Goal: Contribute content: Contribute content

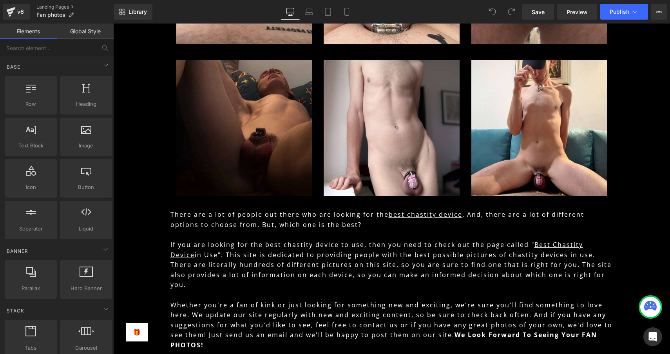
scroll to position [7651, 0]
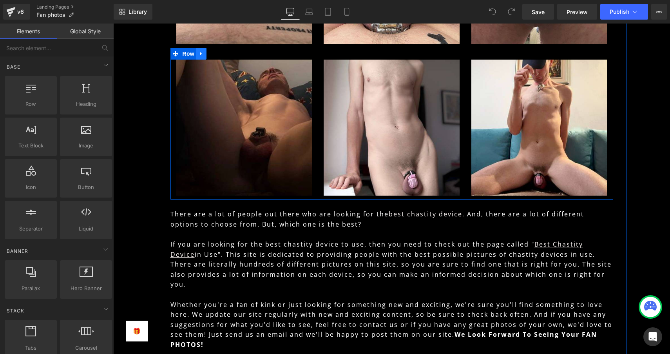
click at [200, 56] on icon at bounding box center [201, 54] width 5 height 6
click at [211, 56] on icon at bounding box center [211, 53] width 5 height 5
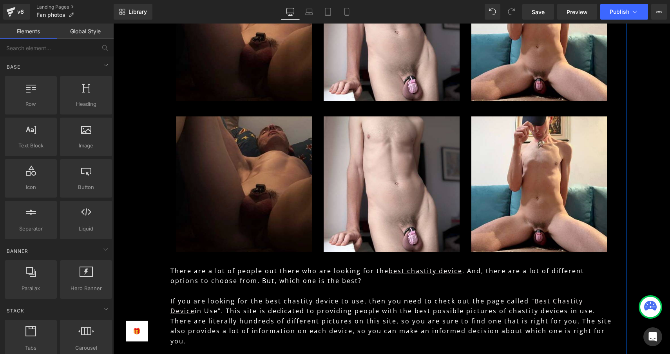
scroll to position [7767, 0]
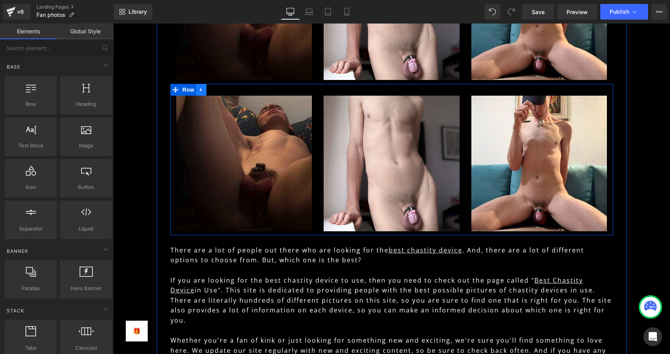
click at [201, 92] on icon at bounding box center [201, 90] width 5 height 6
click at [211, 92] on icon at bounding box center [211, 89] width 5 height 5
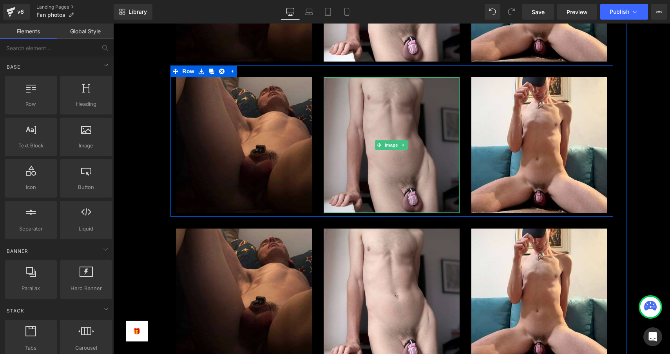
scroll to position [7822, 0]
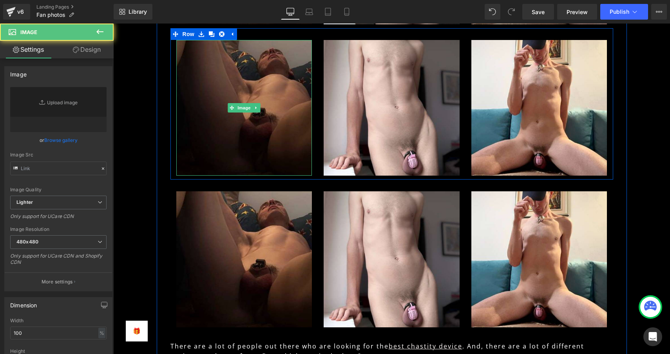
click at [245, 117] on img at bounding box center [244, 108] width 136 height 136
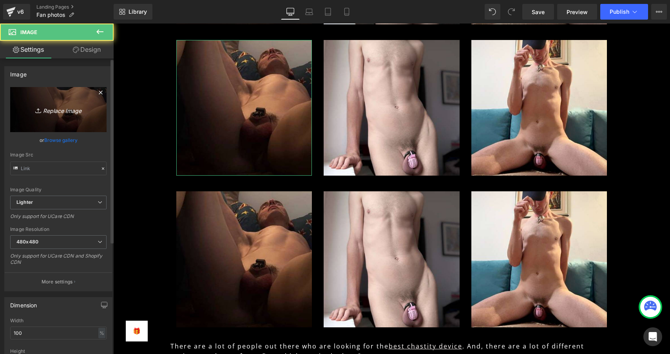
click at [83, 107] on icon "Replace Image" at bounding box center [58, 110] width 63 height 10
type input "C:\fakepath\c4.jpg"
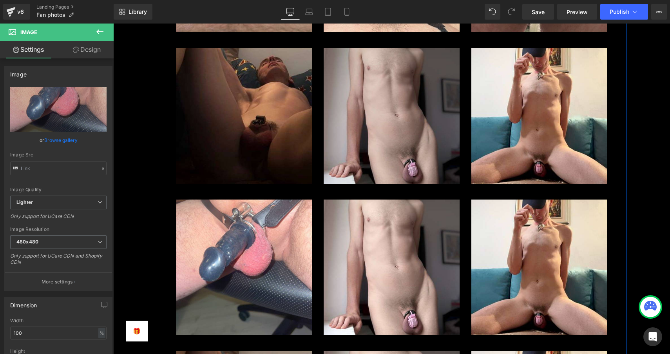
scroll to position [7779, 0]
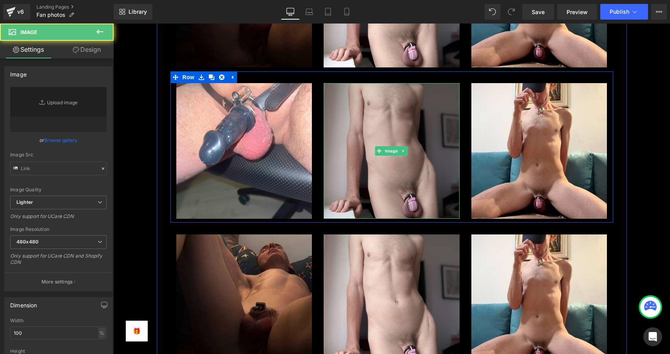
click at [360, 111] on img at bounding box center [391, 151] width 136 height 136
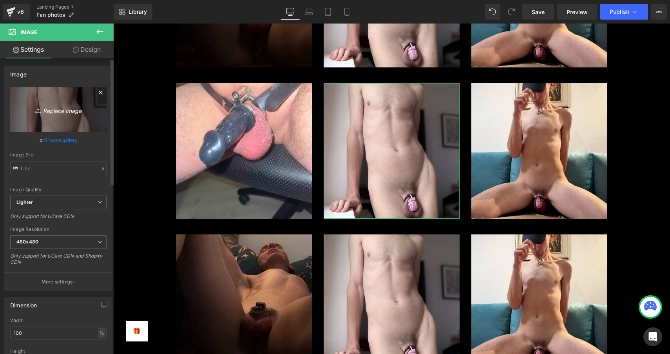
click at [61, 108] on icon "Replace Image" at bounding box center [58, 110] width 63 height 10
type input "C:\fakepath\c5.jpg"
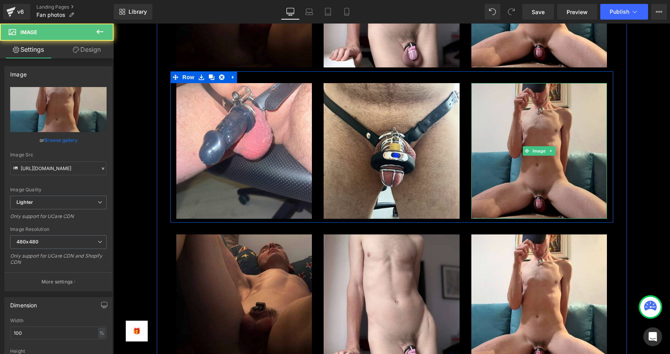
click at [514, 113] on img at bounding box center [539, 151] width 136 height 136
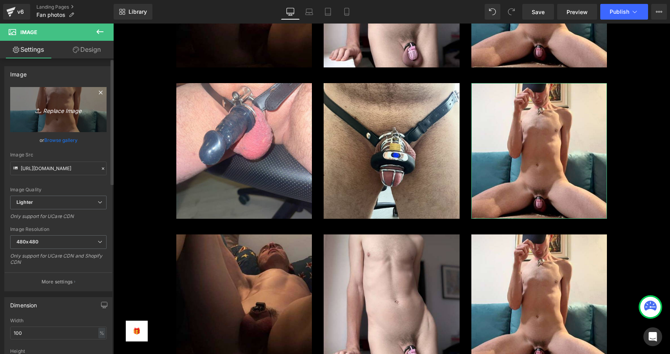
click at [63, 112] on icon "Replace Image" at bounding box center [58, 110] width 63 height 10
type input "C:\fakepath\c6.jpg"
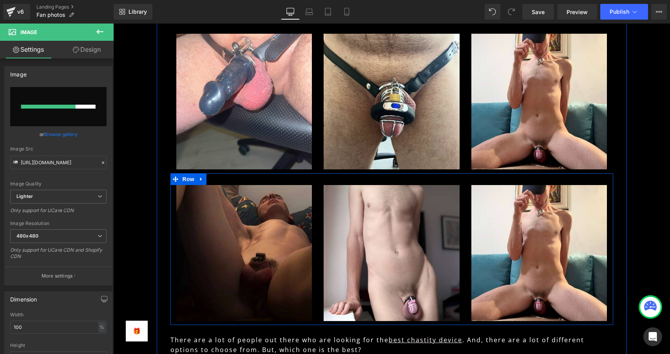
scroll to position [7845, 0]
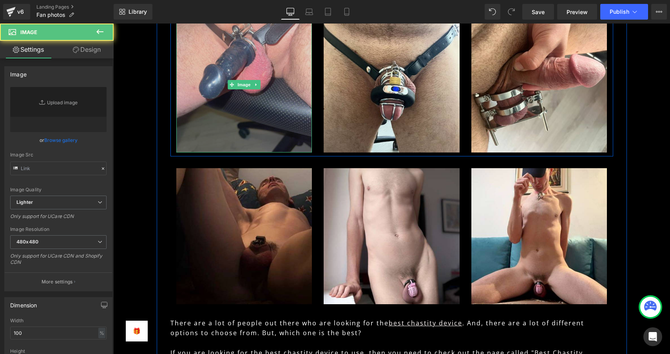
click at [227, 121] on img at bounding box center [244, 85] width 136 height 136
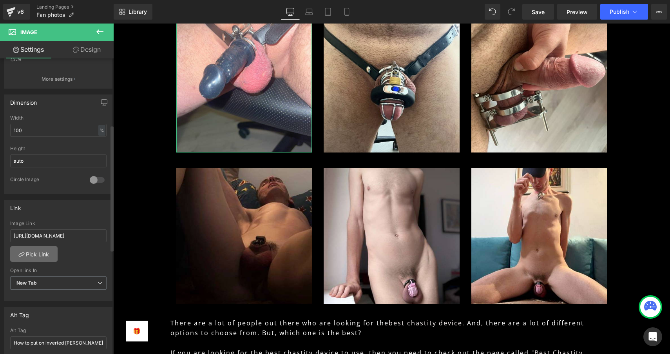
scroll to position [214, 0]
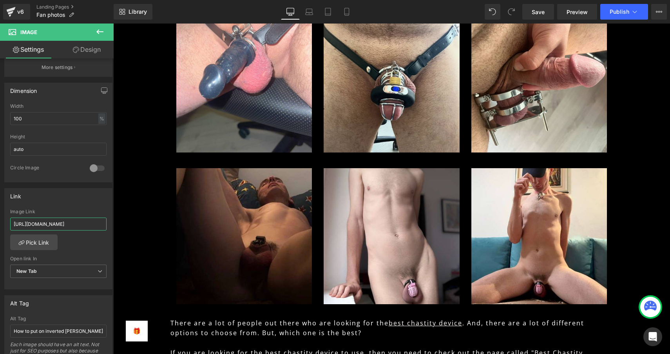
drag, startPoint x: 126, startPoint y: 246, endPoint x: 130, endPoint y: 228, distance: 18.0
paste input "[URL][DOMAIN_NAME]"
type input "[URL][DOMAIN_NAME]"
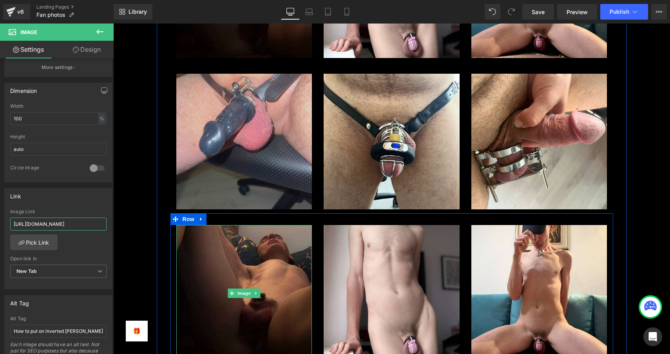
scroll to position [7782, 0]
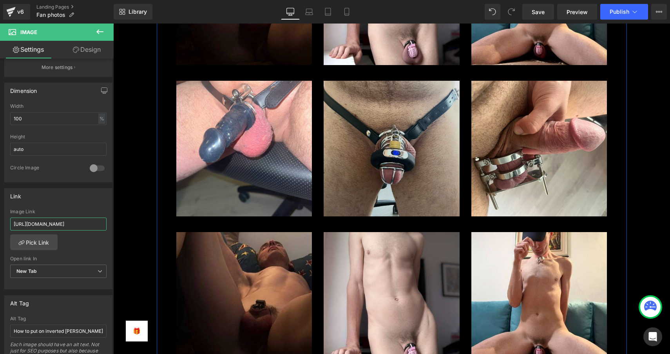
click at [377, 185] on img at bounding box center [391, 149] width 136 height 136
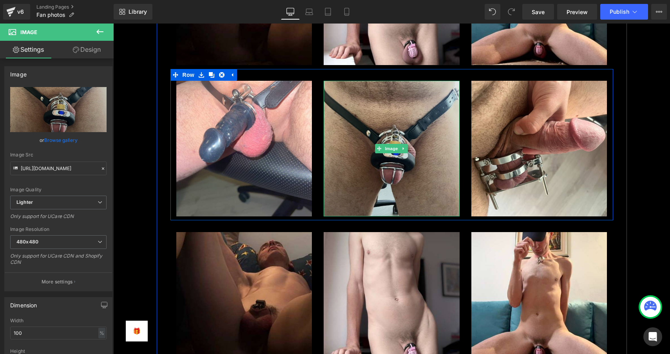
click at [376, 186] on img at bounding box center [391, 149] width 136 height 136
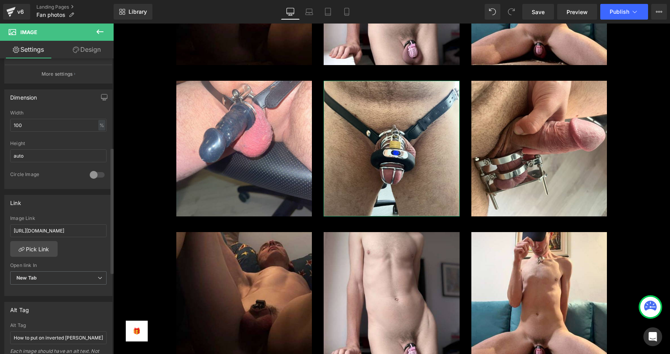
scroll to position [214, 0]
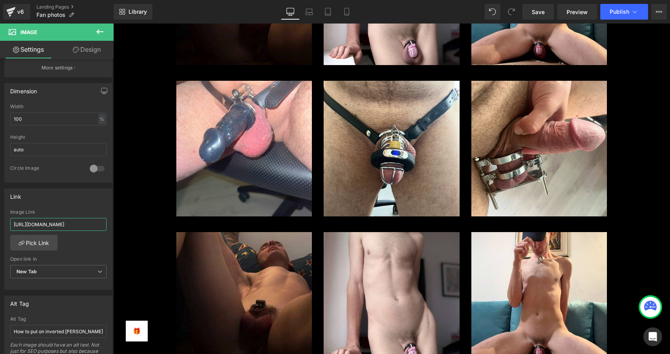
drag, startPoint x: 126, startPoint y: 247, endPoint x: 141, endPoint y: 230, distance: 22.8
paste input "[URL][DOMAIN_NAME]"
type input "[URL][DOMAIN_NAME]"
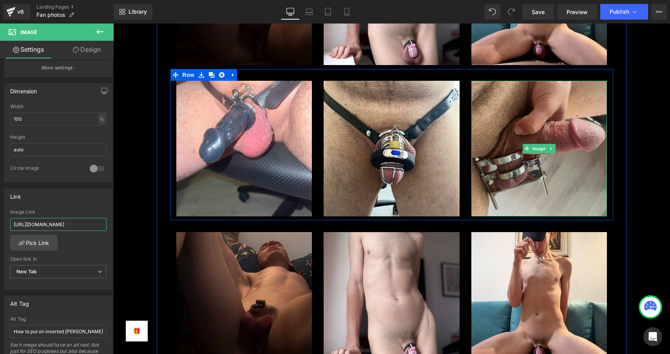
click at [513, 163] on img at bounding box center [539, 149] width 136 height 136
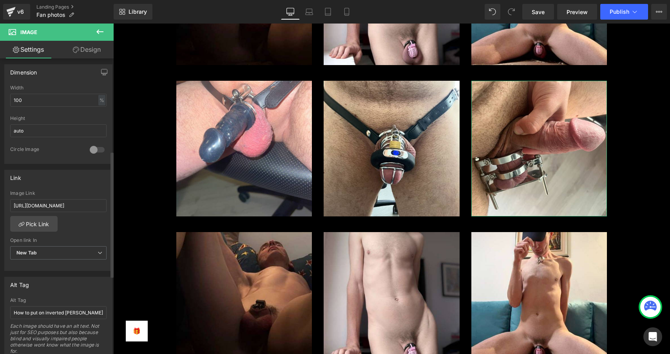
scroll to position [233, 0]
drag, startPoint x: 126, startPoint y: 227, endPoint x: 132, endPoint y: 209, distance: 18.0
paste input "[URL][DOMAIN_NAME]"
type input "[URL][DOMAIN_NAME]"
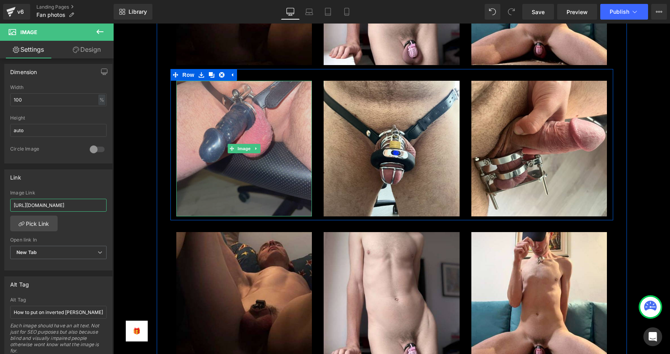
scroll to position [7917, 0]
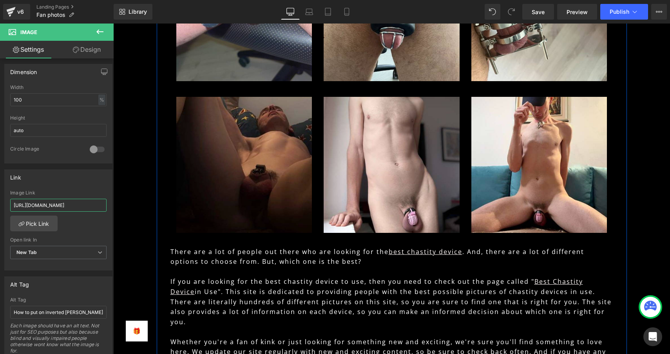
click at [251, 164] on img at bounding box center [244, 165] width 136 height 136
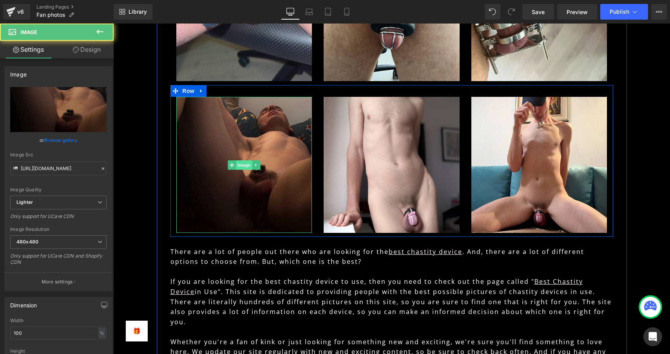
click at [240, 170] on span "Image" at bounding box center [244, 164] width 16 height 9
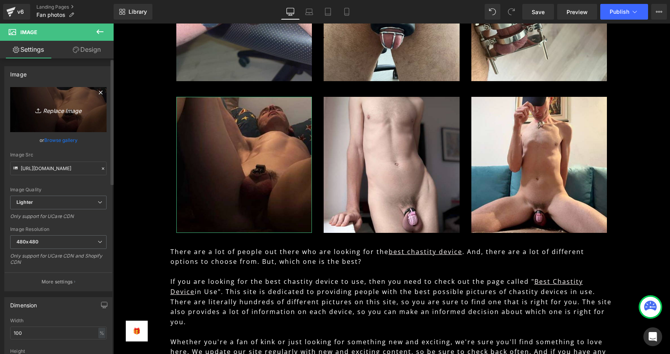
click at [54, 110] on icon "Replace Image" at bounding box center [58, 110] width 63 height 10
type input "C:\fakepath\c3.jpg"
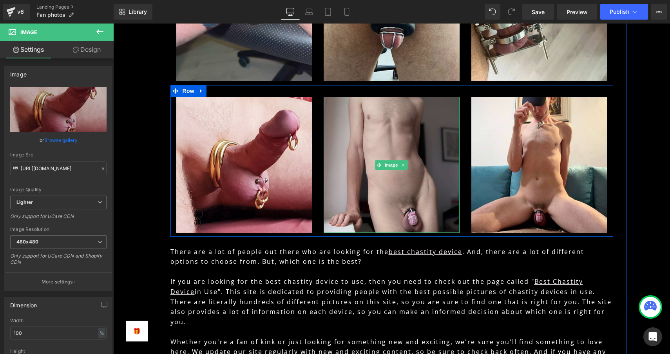
click at [390, 128] on img at bounding box center [391, 165] width 136 height 136
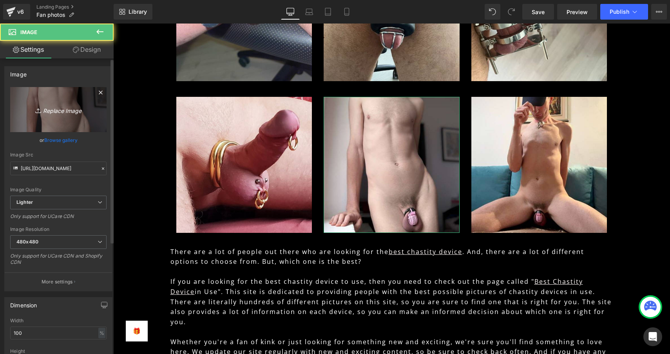
click at [61, 113] on icon "Replace Image" at bounding box center [58, 110] width 63 height 10
type input "C:\fakepath\c2.jpg"
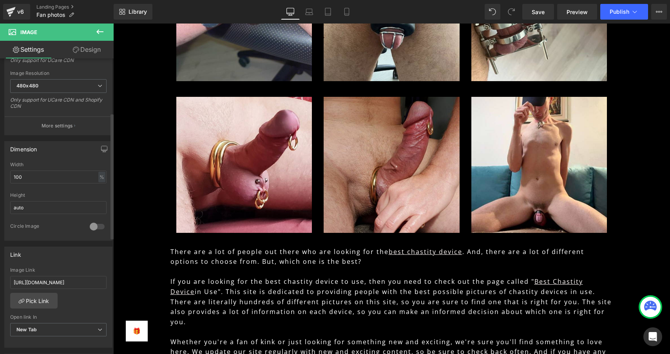
scroll to position [200, 0]
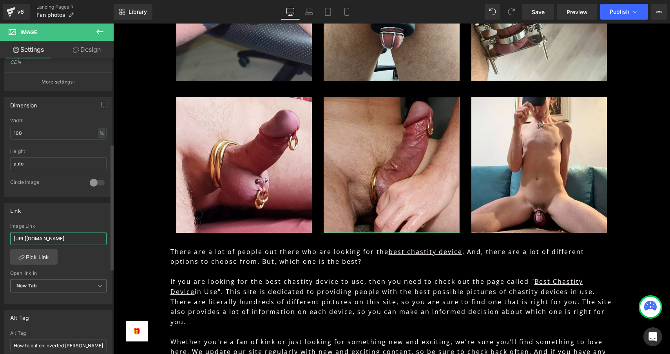
click at [25, 243] on input "[URL][DOMAIN_NAME]" at bounding box center [58, 238] width 96 height 13
drag, startPoint x: 127, startPoint y: 260, endPoint x: 143, endPoint y: 239, distance: 26.2
paste input "[URL][DOMAIN_NAME]"
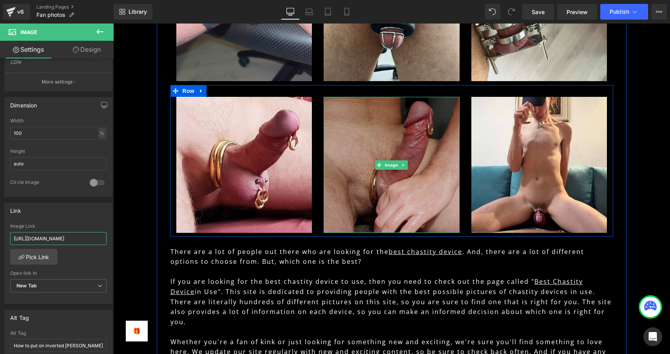
type input "[URL][DOMAIN_NAME]"
click at [384, 129] on img at bounding box center [391, 165] width 136 height 136
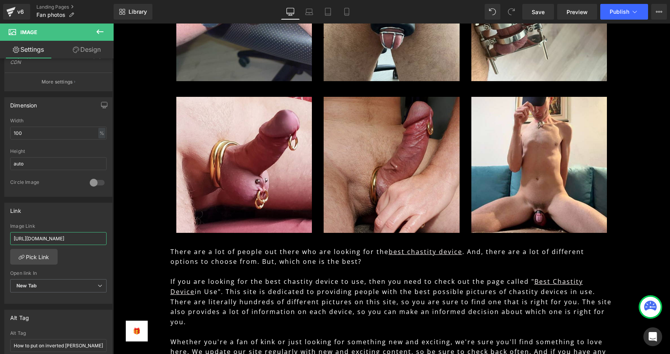
drag, startPoint x: 126, startPoint y: 260, endPoint x: 134, endPoint y: 241, distance: 21.2
paste input "[URL][DOMAIN_NAME]"
type input "[URL][DOMAIN_NAME]"
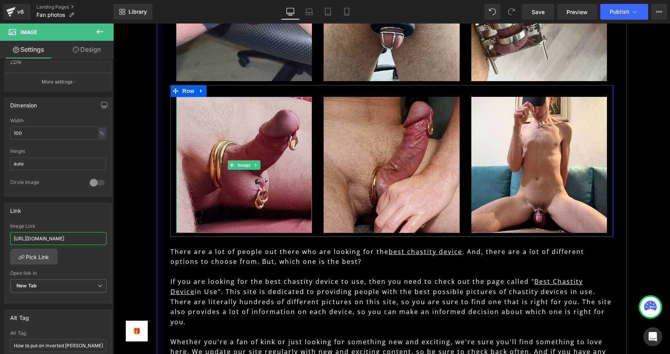
click at [220, 122] on img at bounding box center [244, 165] width 136 height 136
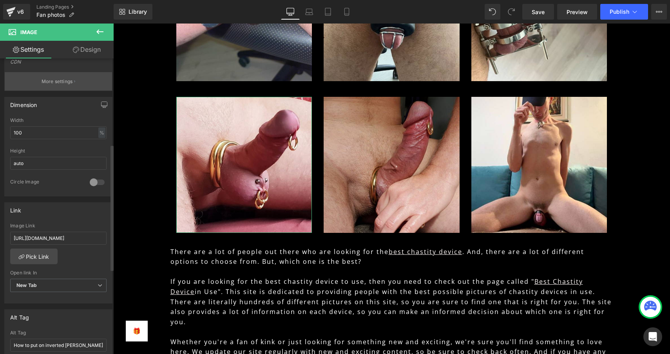
scroll to position [202, 0]
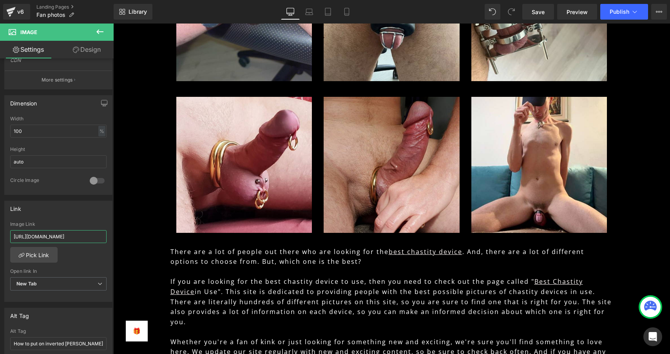
drag, startPoint x: 128, startPoint y: 259, endPoint x: 132, endPoint y: 238, distance: 20.7
paste input "[URL][DOMAIN_NAME]"
type input "[URL][DOMAIN_NAME]"
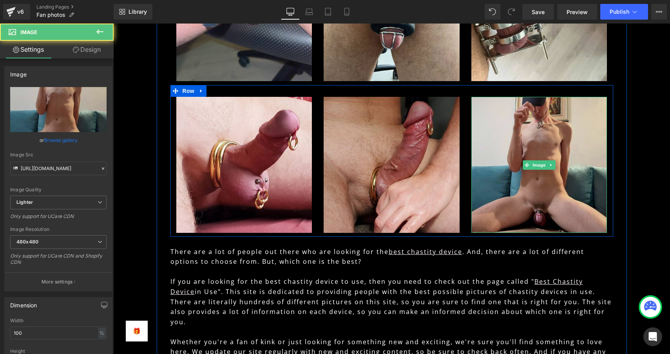
click at [506, 127] on img at bounding box center [539, 165] width 136 height 136
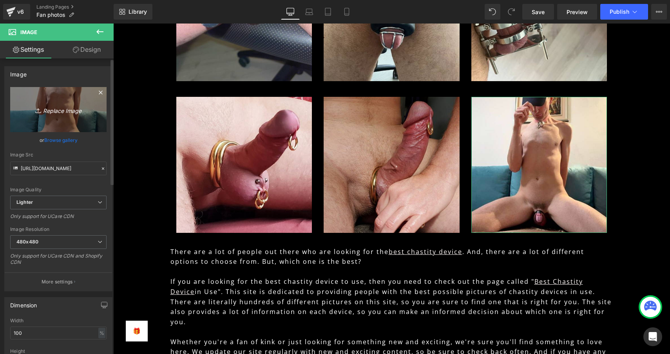
click at [45, 109] on icon "Replace Image" at bounding box center [58, 110] width 63 height 10
type input "C:\fakepath\c1.jpg"
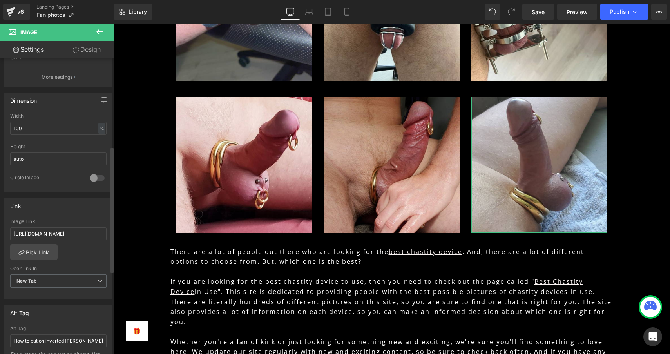
scroll to position [206, 0]
drag, startPoint x: 127, startPoint y: 251, endPoint x: 141, endPoint y: 230, distance: 26.0
paste input "[URL][DOMAIN_NAME]"
type input "[URL][DOMAIN_NAME]"
click at [541, 13] on span "Save" at bounding box center [537, 12] width 13 height 8
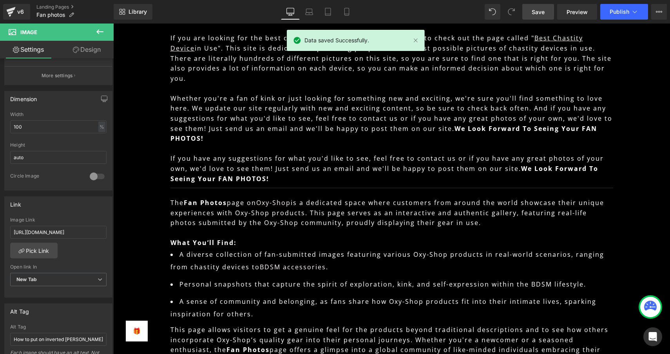
scroll to position [8067, 0]
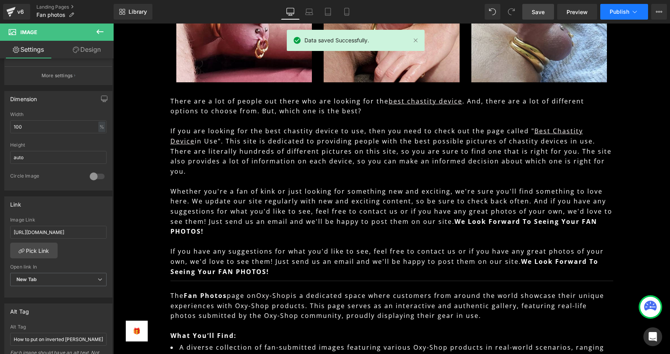
click at [621, 9] on span "Publish" at bounding box center [619, 12] width 20 height 6
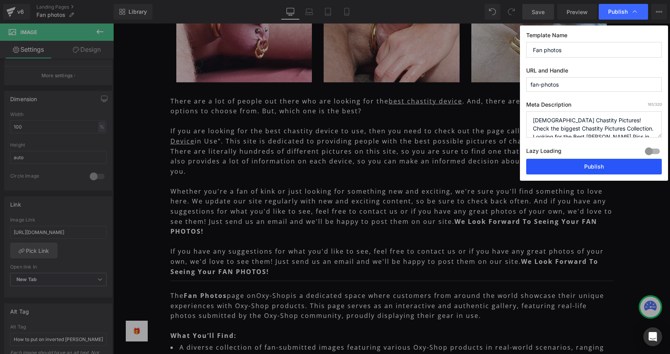
click at [573, 165] on button "Publish" at bounding box center [593, 167] width 135 height 16
